Goal: Find specific page/section: Find specific page/section

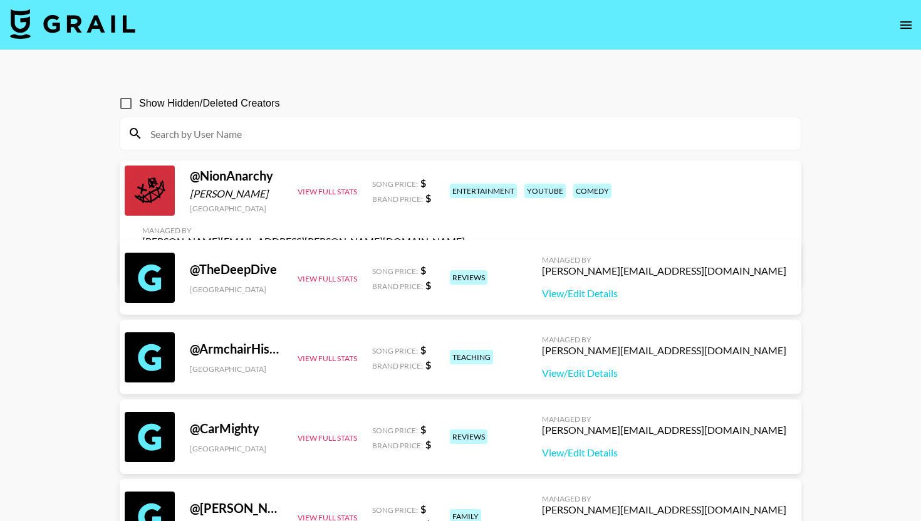
click at [500, 120] on div at bounding box center [460, 133] width 681 height 33
click at [489, 136] on input at bounding box center [468, 133] width 651 height 20
click at [398, 135] on input at bounding box center [468, 133] width 651 height 20
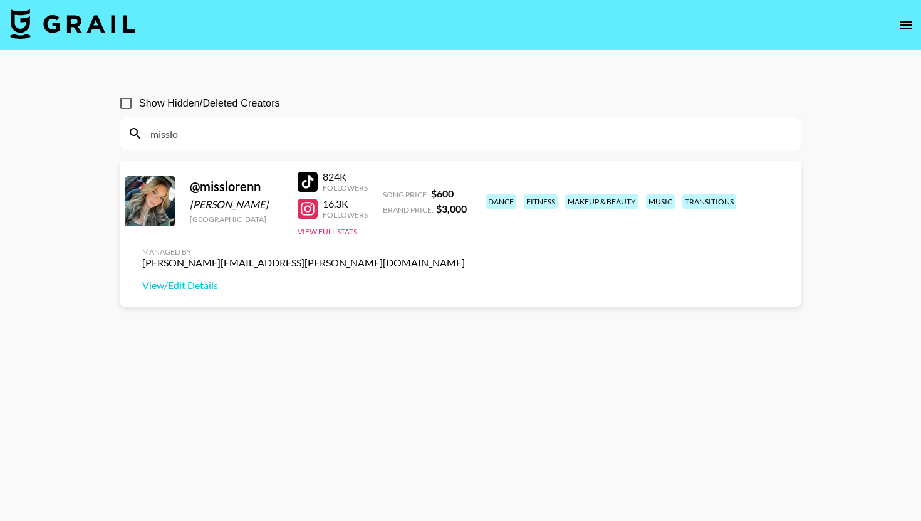
click at [398, 135] on input "misslo" at bounding box center [468, 133] width 651 height 20
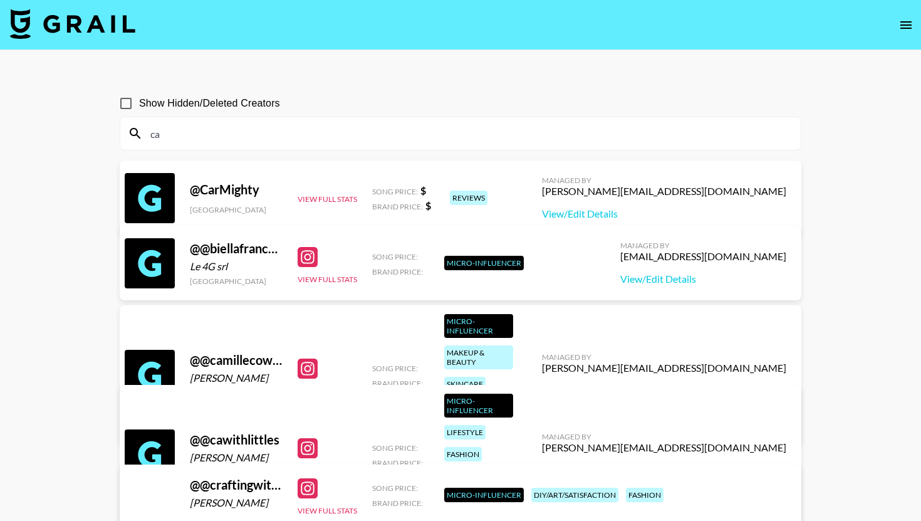
type input "c"
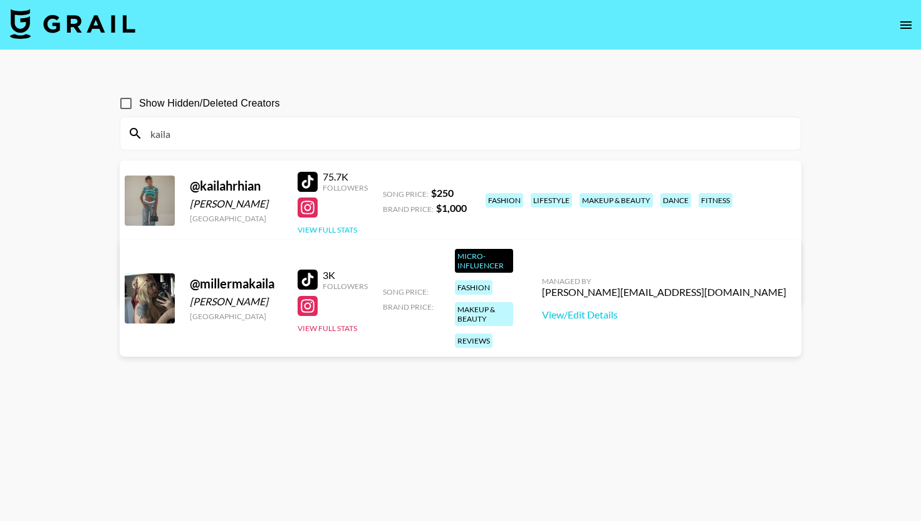
type input "kaila"
click at [348, 229] on button "View Full Stats" at bounding box center [328, 229] width 60 height 9
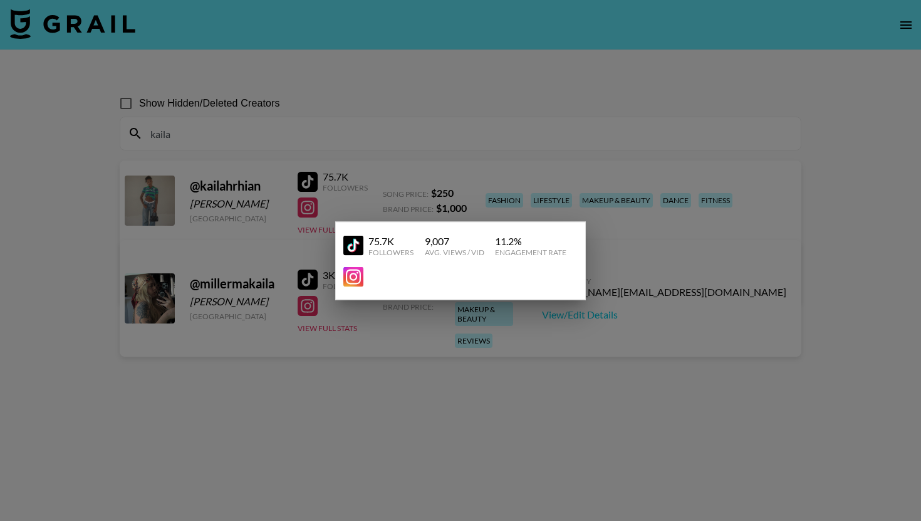
click at [419, 370] on div at bounding box center [460, 260] width 921 height 521
